Goal: Task Accomplishment & Management: Use online tool/utility

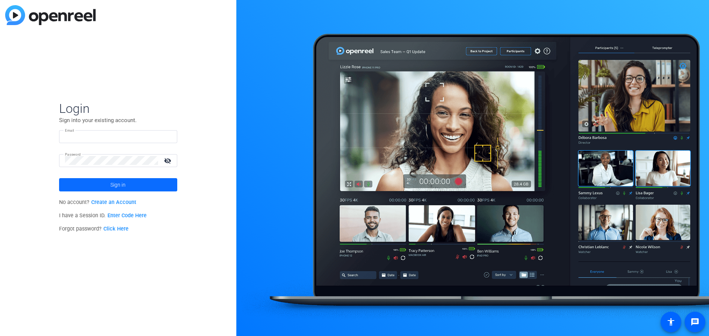
type input "[EMAIL_ADDRESS][DOMAIN_NAME]"
click at [103, 186] on span at bounding box center [118, 185] width 118 height 18
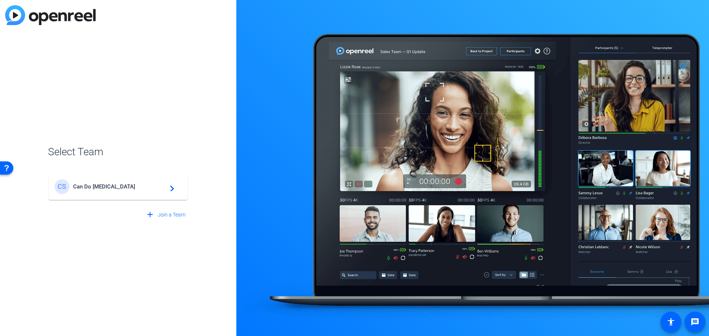
click at [118, 184] on span "Can Do [MEDICAL_DATA]" at bounding box center [119, 186] width 92 height 7
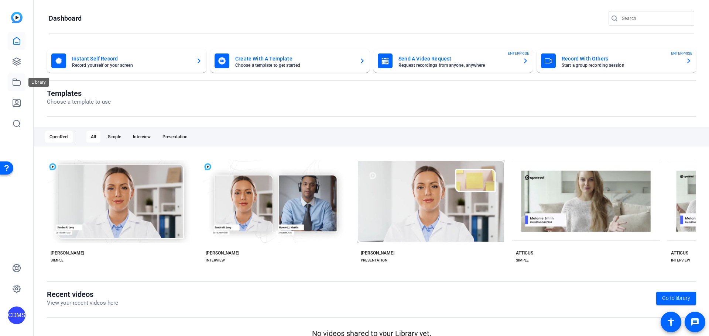
click at [16, 79] on icon at bounding box center [16, 82] width 7 height 7
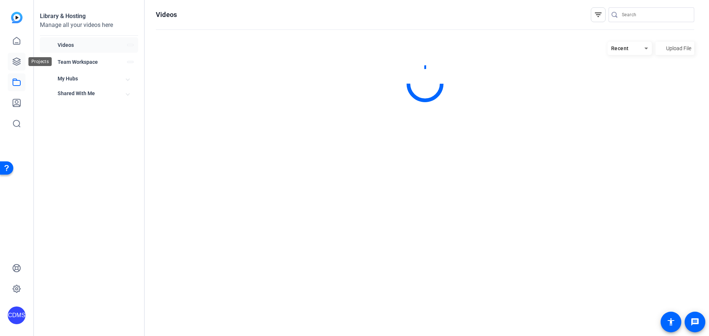
click at [17, 61] on icon at bounding box center [16, 61] width 9 height 9
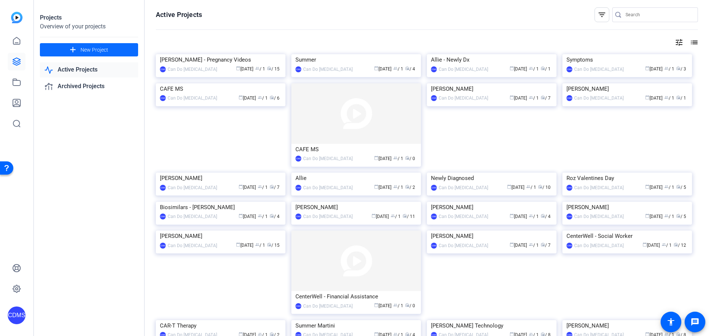
click at [76, 49] on mat-icon "add" at bounding box center [72, 49] width 9 height 9
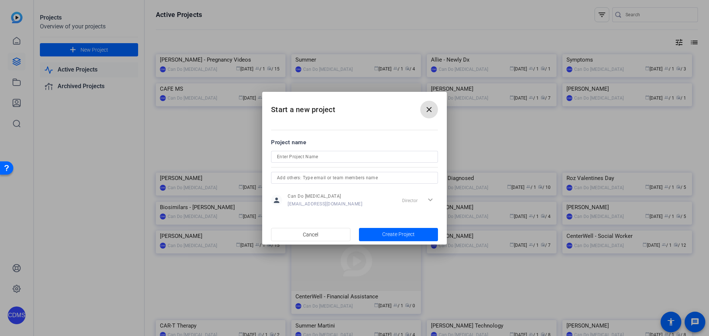
click at [321, 152] on input at bounding box center [354, 156] width 155 height 9
type input "Courtney Capwell"
click at [393, 242] on span "button" at bounding box center [398, 235] width 79 height 18
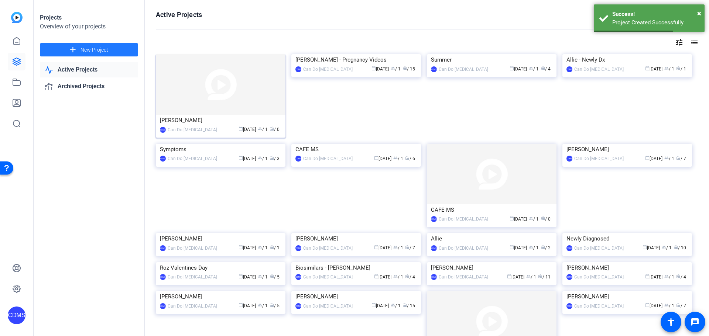
click at [259, 112] on img at bounding box center [221, 84] width 130 height 61
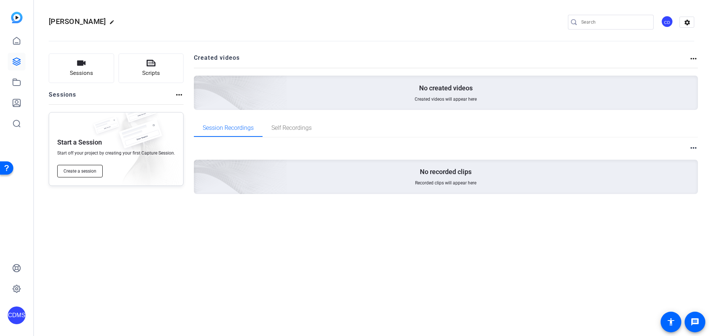
click at [70, 174] on span "Create a session" at bounding box center [79, 171] width 33 height 6
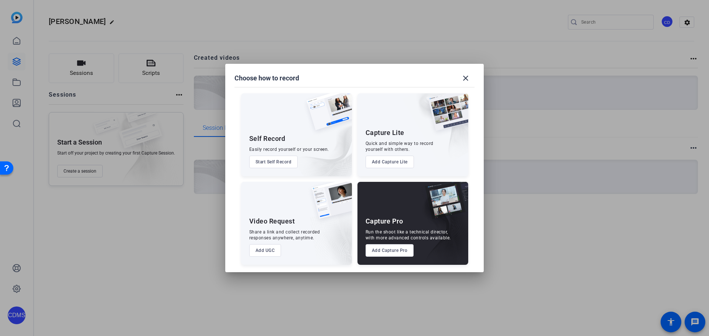
click at [389, 250] on button "Add Capture Pro" at bounding box center [389, 250] width 48 height 13
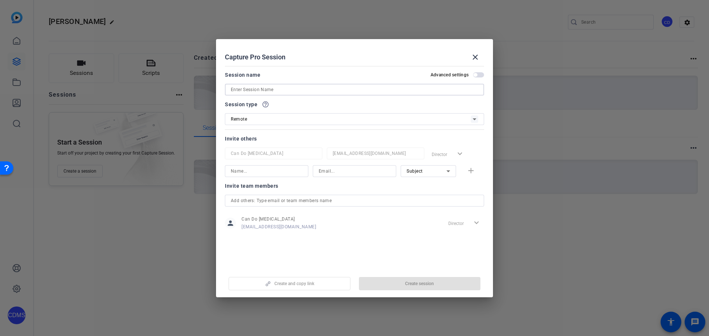
click at [265, 93] on input at bounding box center [354, 89] width 247 height 9
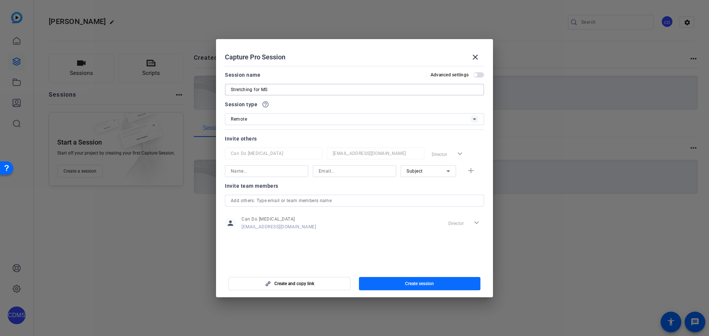
type input "Stretching for MS"
click at [381, 284] on span "button" at bounding box center [420, 284] width 122 height 18
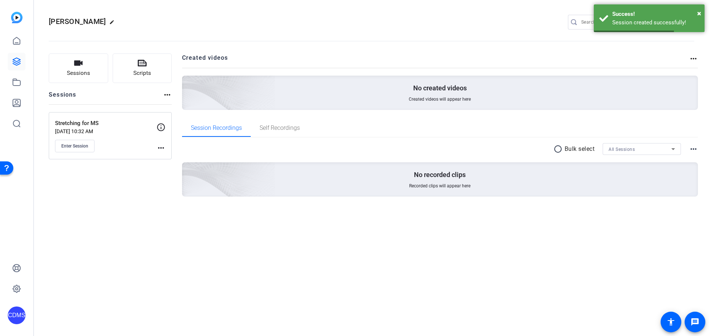
click at [66, 153] on div "Stretching for MS Aug 19, 2025 @ 10:32 AM Enter Session more_horiz" at bounding box center [110, 135] width 123 height 47
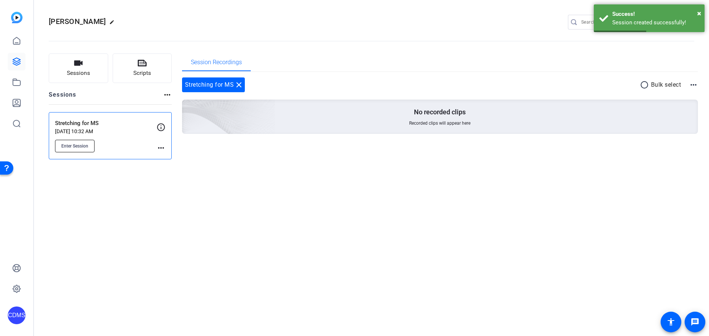
click at [87, 144] on span "Enter Session" at bounding box center [74, 146] width 27 height 6
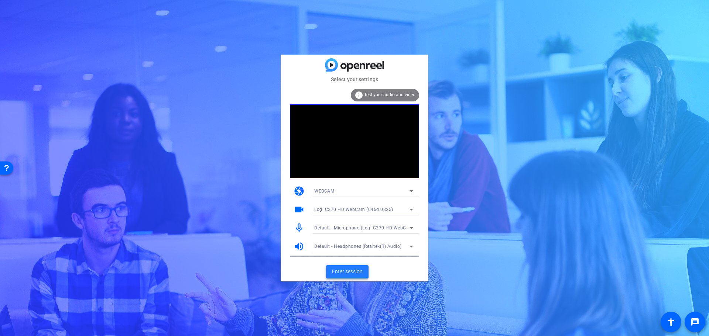
click at [356, 269] on span "Enter session" at bounding box center [347, 272] width 31 height 8
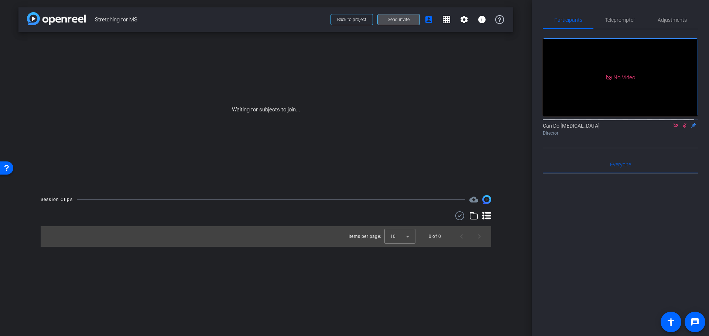
click at [390, 24] on span at bounding box center [399, 20] width 42 height 18
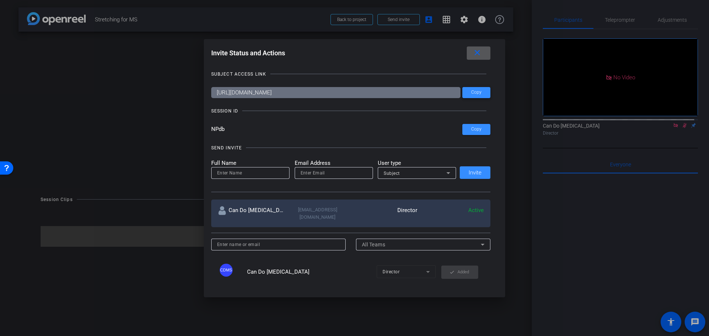
click at [471, 92] on span "Copy" at bounding box center [476, 93] width 10 height 6
click at [694, 234] on div at bounding box center [354, 168] width 709 height 336
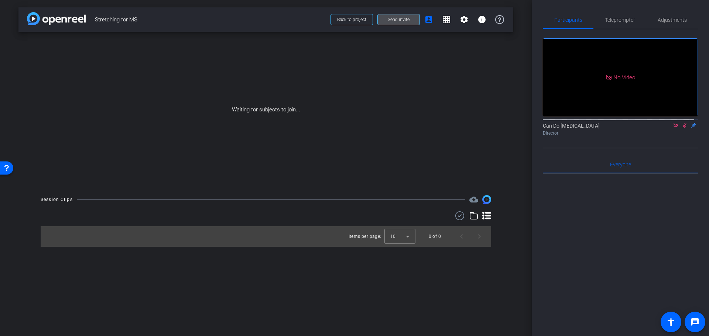
click at [403, 22] on span "Send invite" at bounding box center [399, 20] width 22 height 6
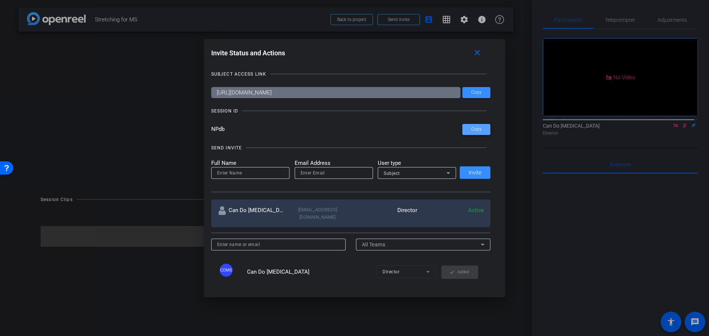
click at [468, 133] on span at bounding box center [476, 130] width 28 height 18
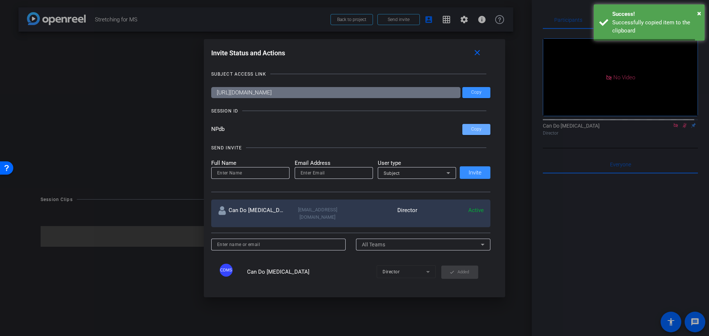
click at [575, 208] on div at bounding box center [354, 168] width 709 height 336
